Goal: Find specific page/section: Find specific page/section

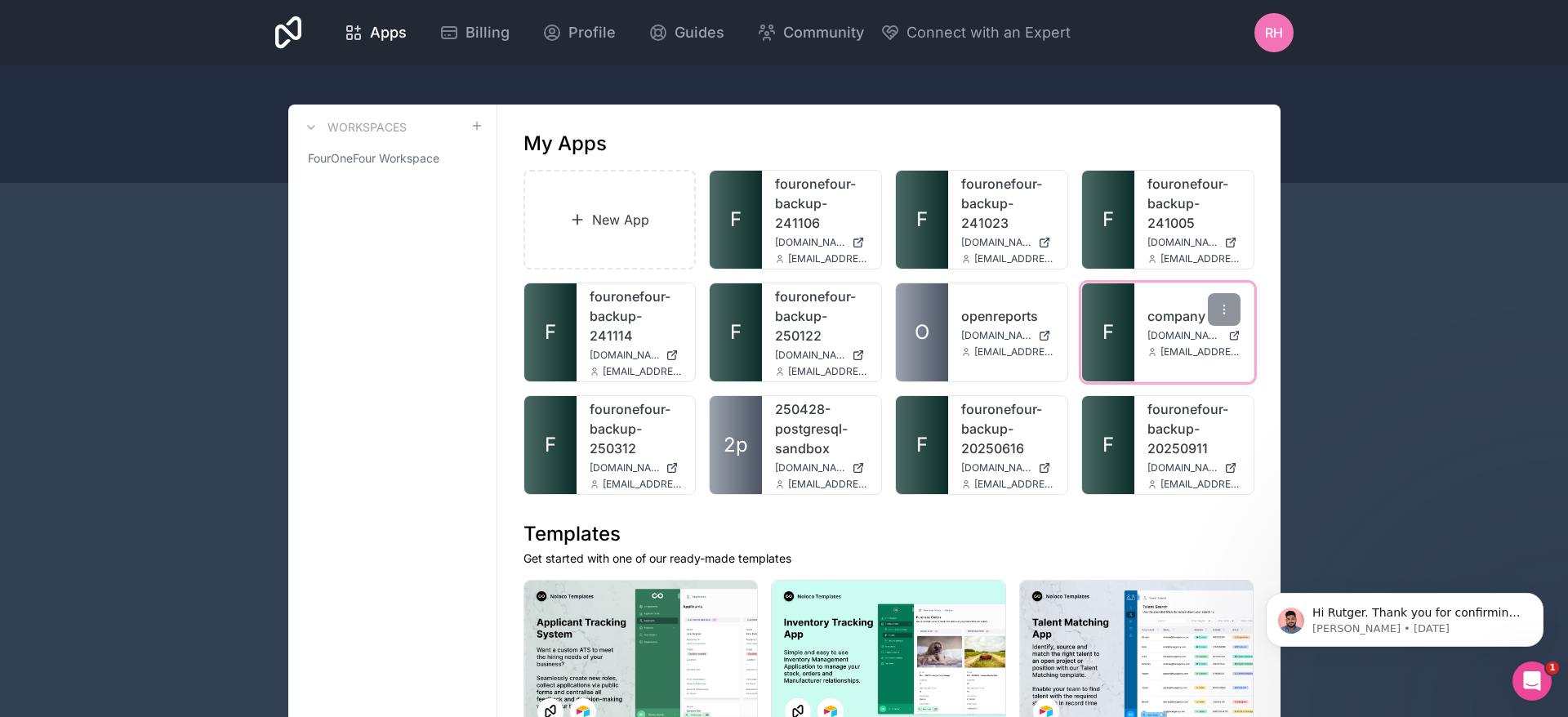
click at [1145, 331] on div "company app.fouronefour.io rutger.hofste@fouronefour.io" at bounding box center [1195, 332] width 120 height 98
click at [1175, 323] on link "company" at bounding box center [1195, 316] width 94 height 20
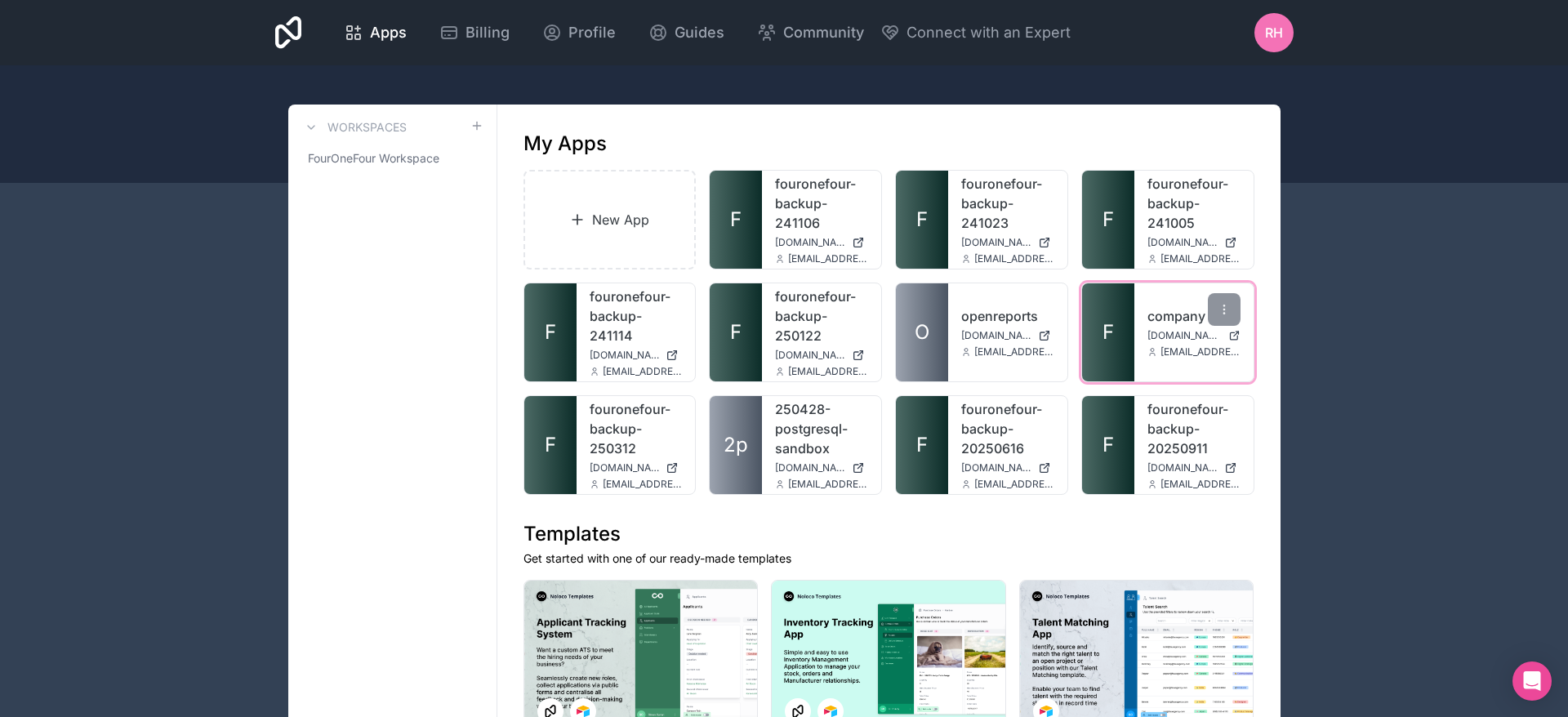
click at [1168, 324] on link "company" at bounding box center [1195, 316] width 94 height 20
